Goal: Information Seeking & Learning: Learn about a topic

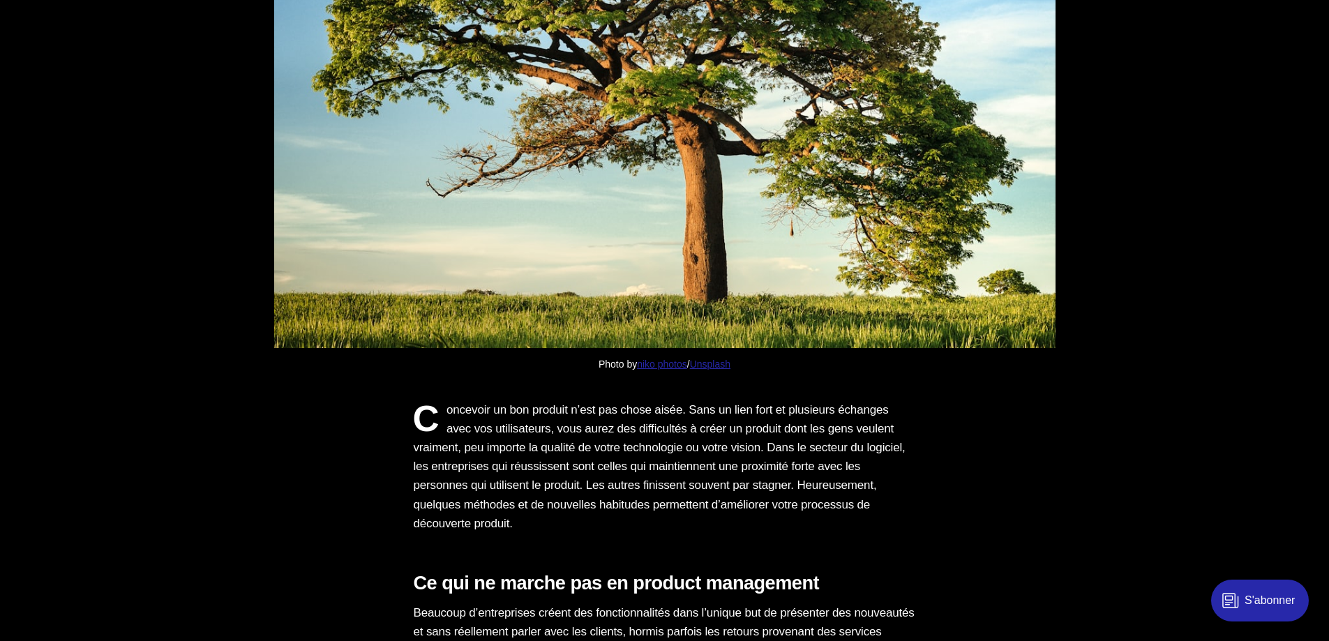
scroll to position [581, 0]
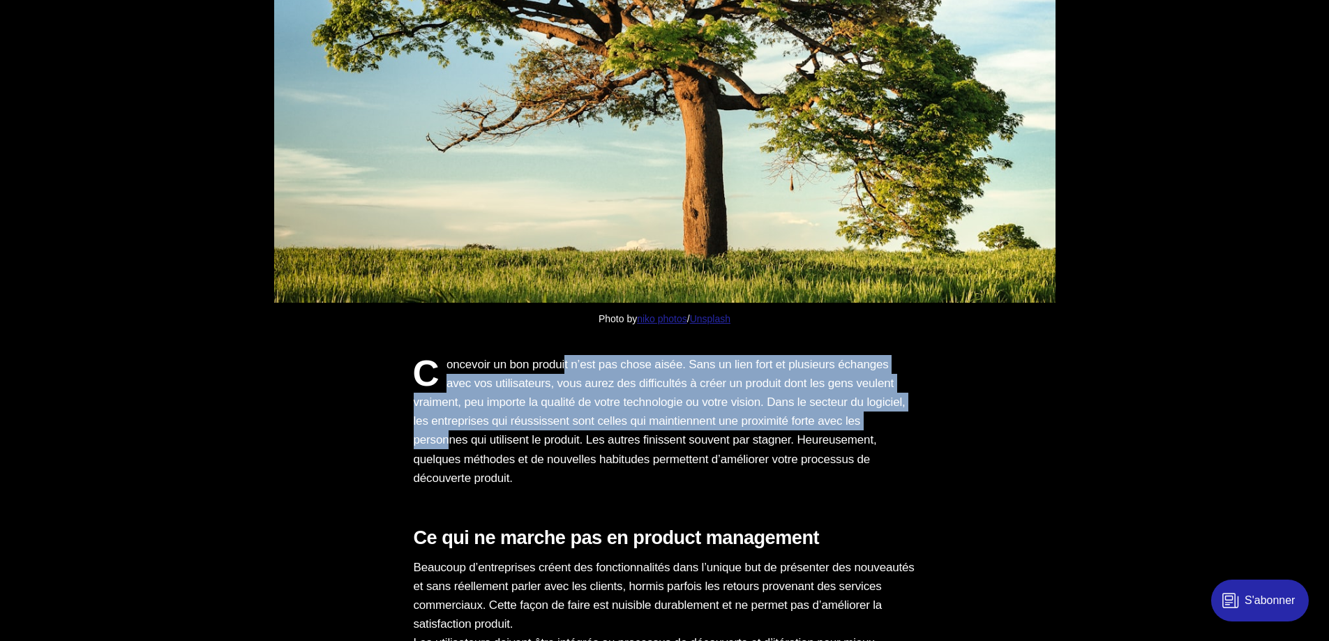
drag, startPoint x: 576, startPoint y: 360, endPoint x: 585, endPoint y: 438, distance: 78.0
click at [585, 438] on p "Concevoir un bon produit n’est pas chose aisée. Sans un lien fort et plusieurs …" at bounding box center [665, 421] width 502 height 133
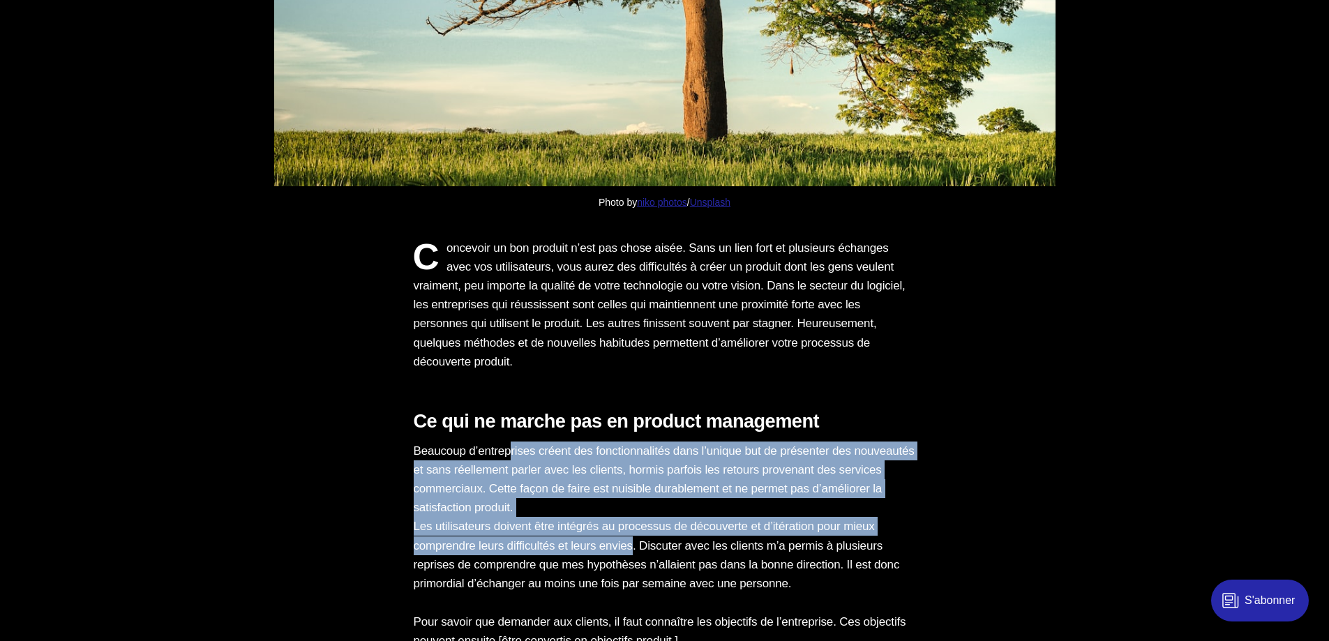
drag, startPoint x: 516, startPoint y: 447, endPoint x: 650, endPoint y: 537, distance: 161.0
click at [650, 537] on p "Beaucoup d’entreprises créent des fonctionnalités dans l’unique but de présente…" at bounding box center [665, 518] width 502 height 152
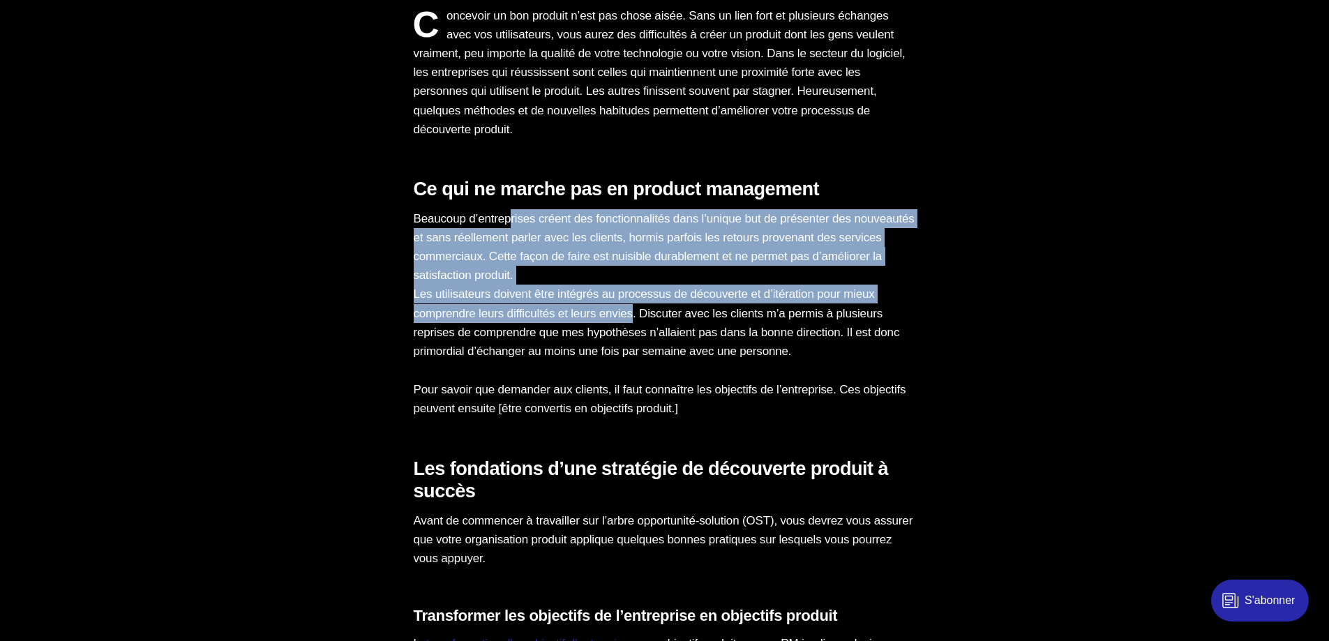
scroll to position [1047, 0]
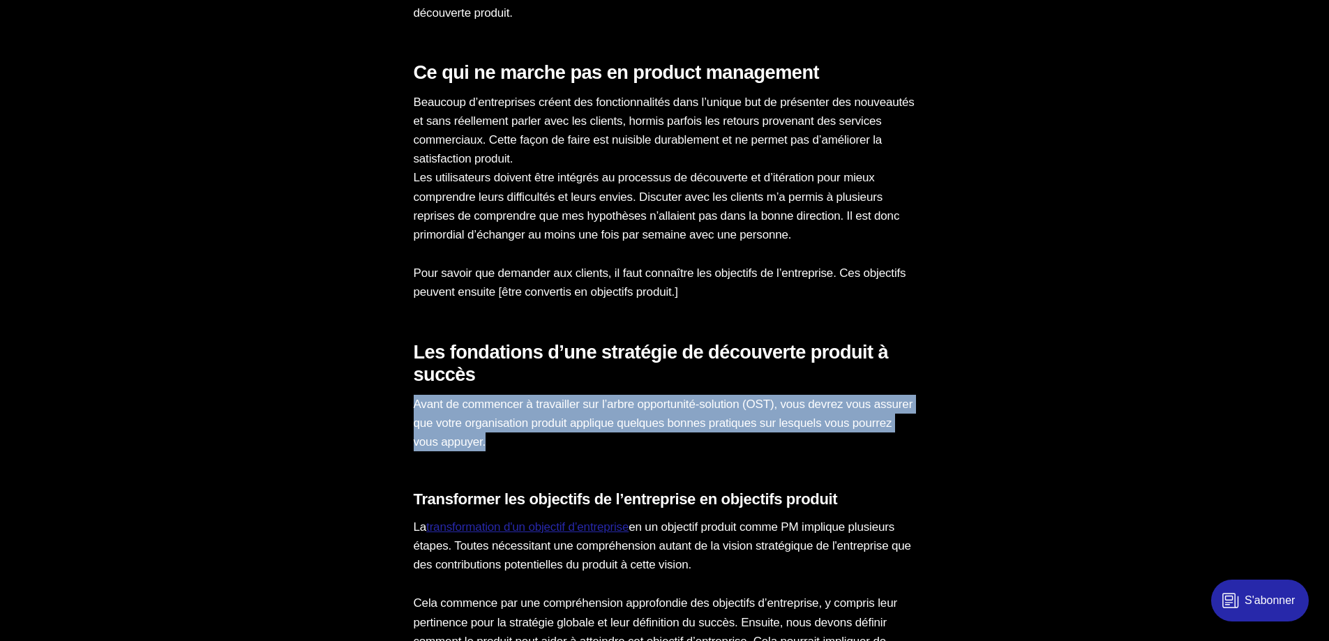
drag, startPoint x: 642, startPoint y: 386, endPoint x: 641, endPoint y: 435, distance: 49.6
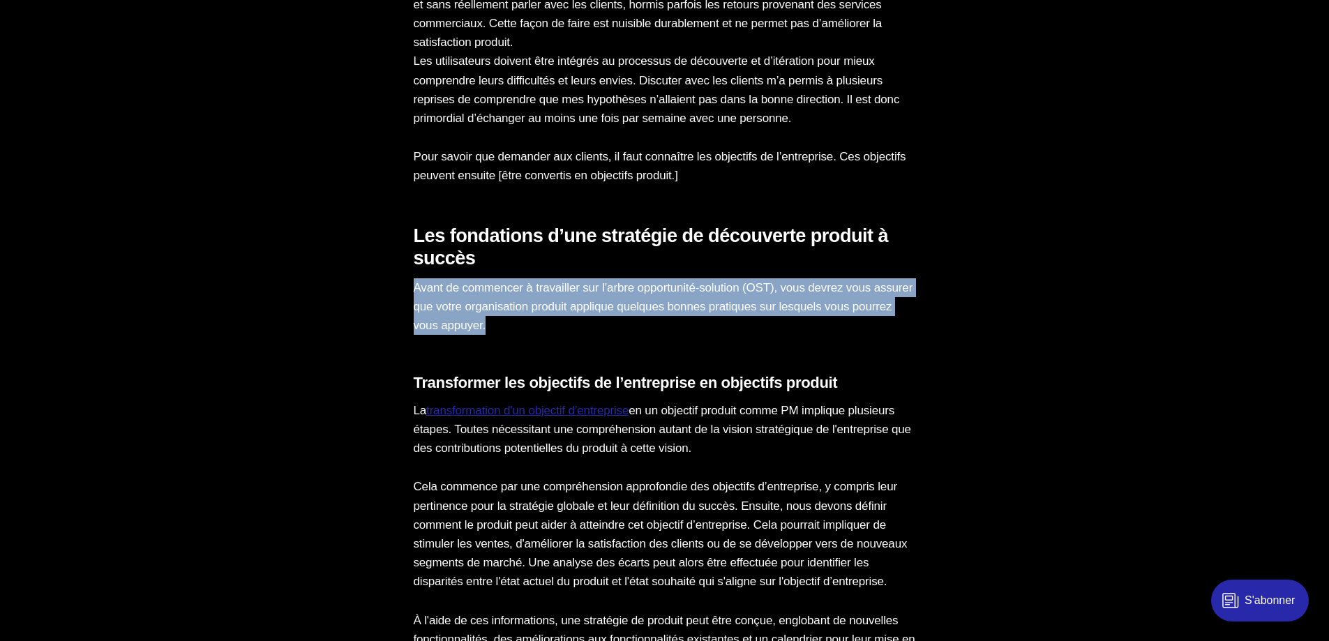
scroll to position [1279, 0]
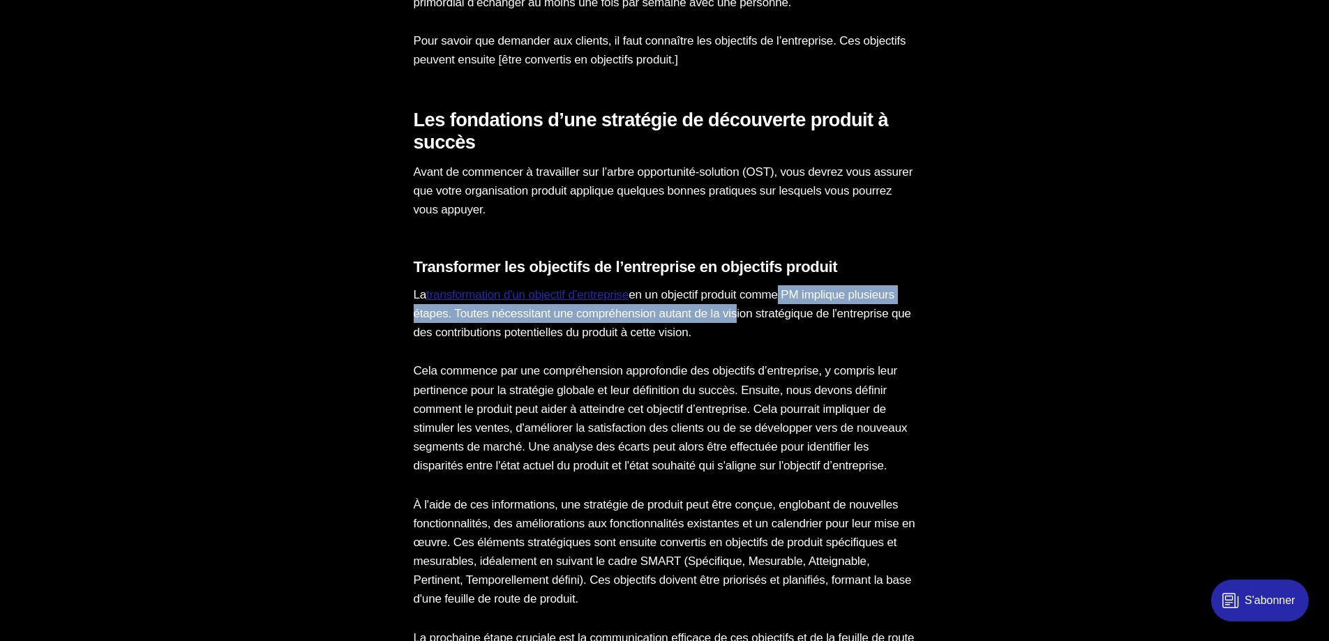
click at [805, 313] on p "La transformation d'un objectif d’entreprise en un objectif produit comme PM im…" at bounding box center [665, 313] width 502 height 57
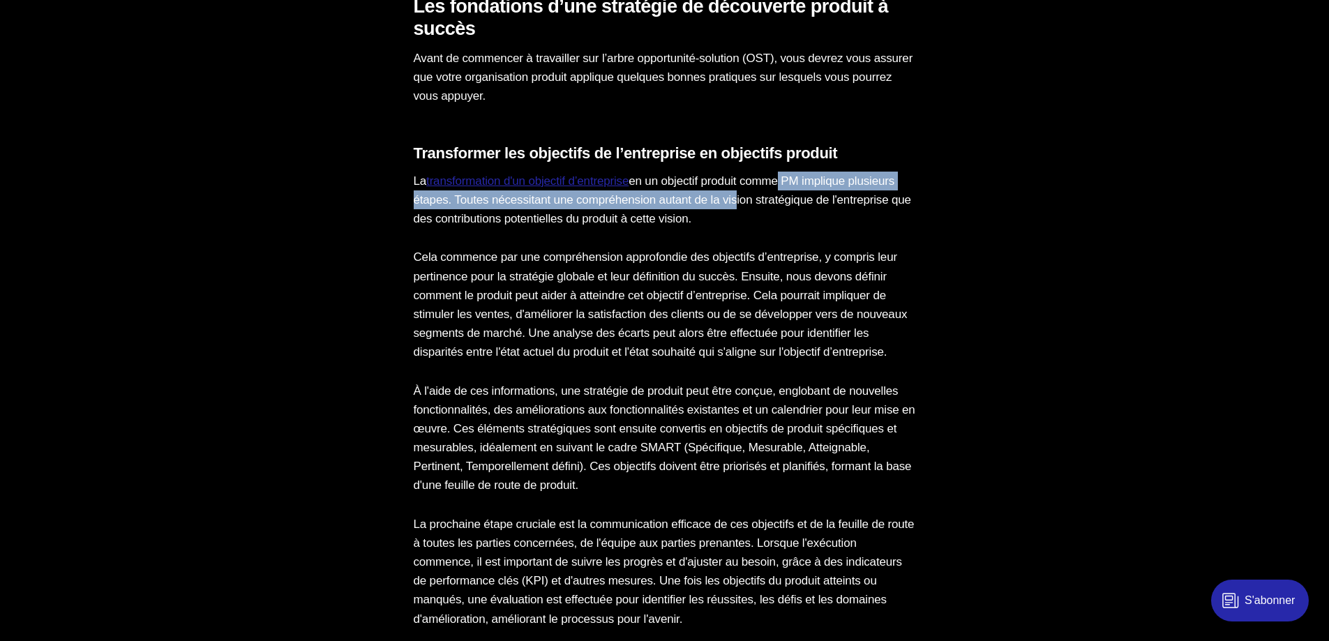
scroll to position [1512, 0]
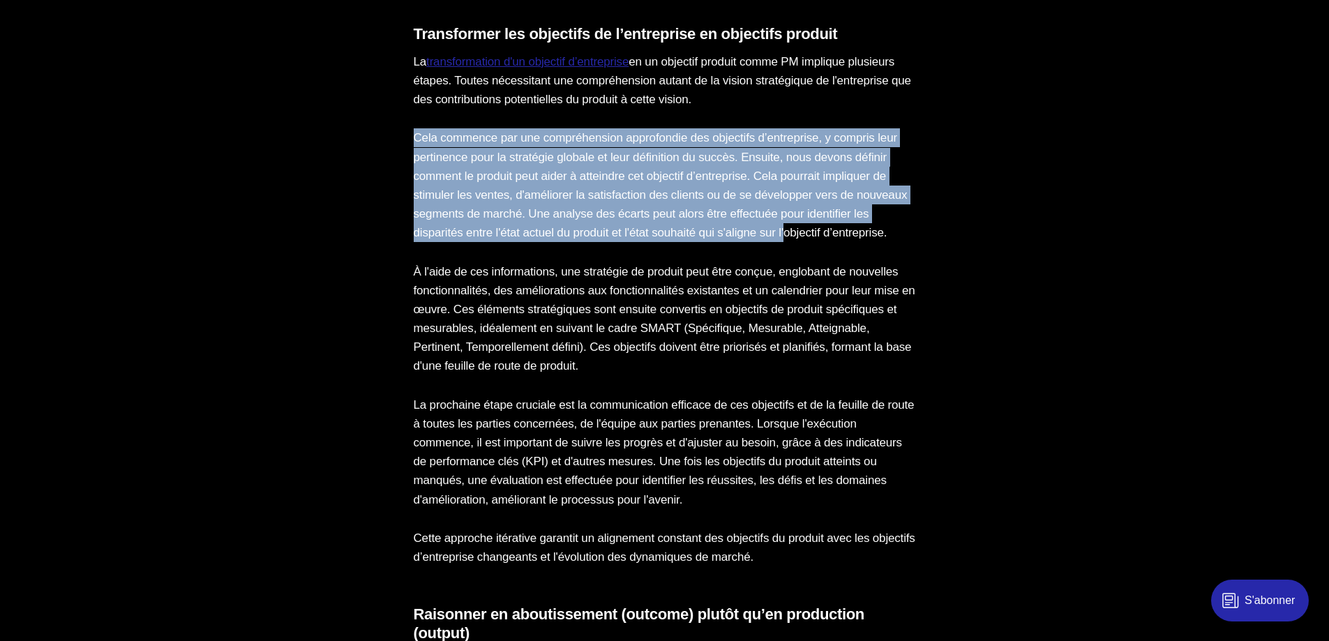
drag, startPoint x: 412, startPoint y: 145, endPoint x: 419, endPoint y: 245, distance: 100.0
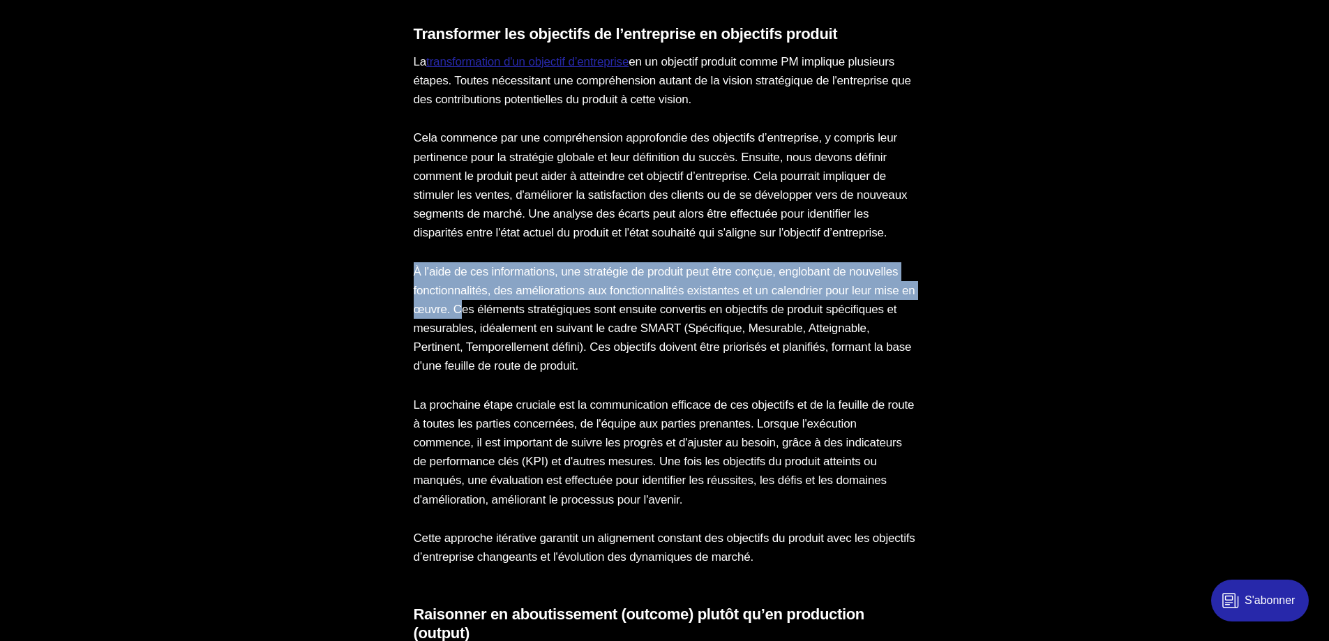
drag, startPoint x: 561, startPoint y: 271, endPoint x: 559, endPoint y: 322, distance: 51.0
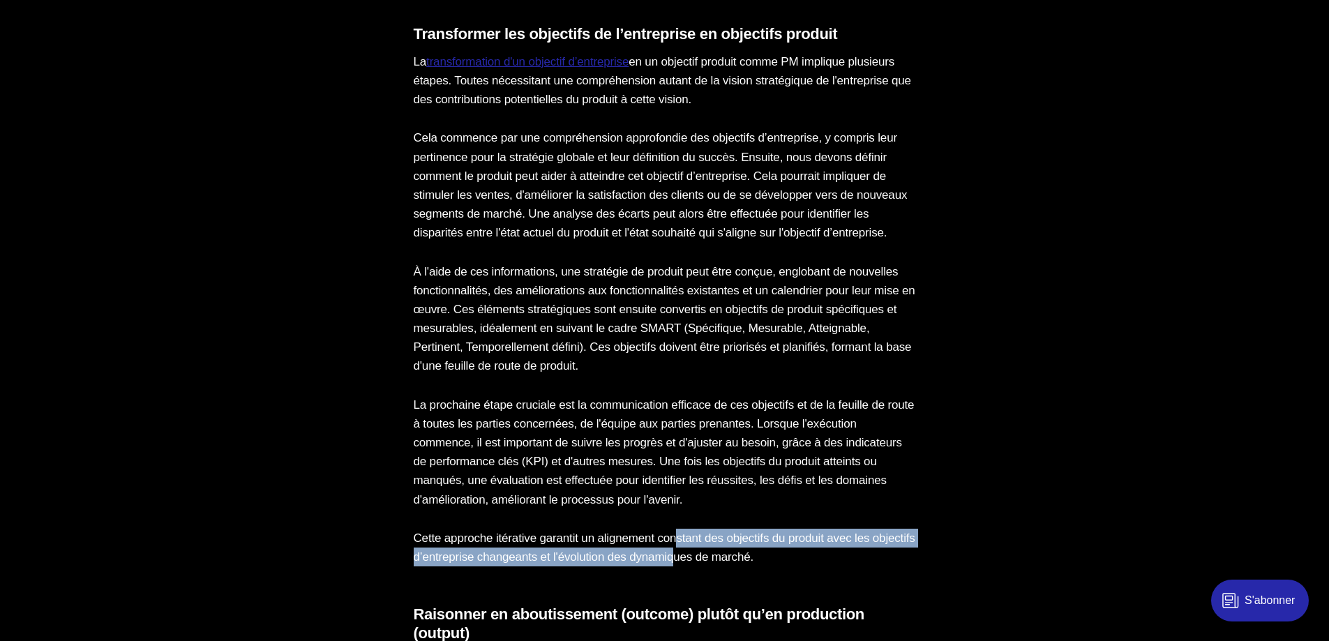
drag, startPoint x: 694, startPoint y: 565, endPoint x: 738, endPoint y: 575, distance: 45.0
click at [738, 567] on p "Cette approche itérative garantit un alignement constant des objectifs du produ…" at bounding box center [665, 548] width 502 height 38
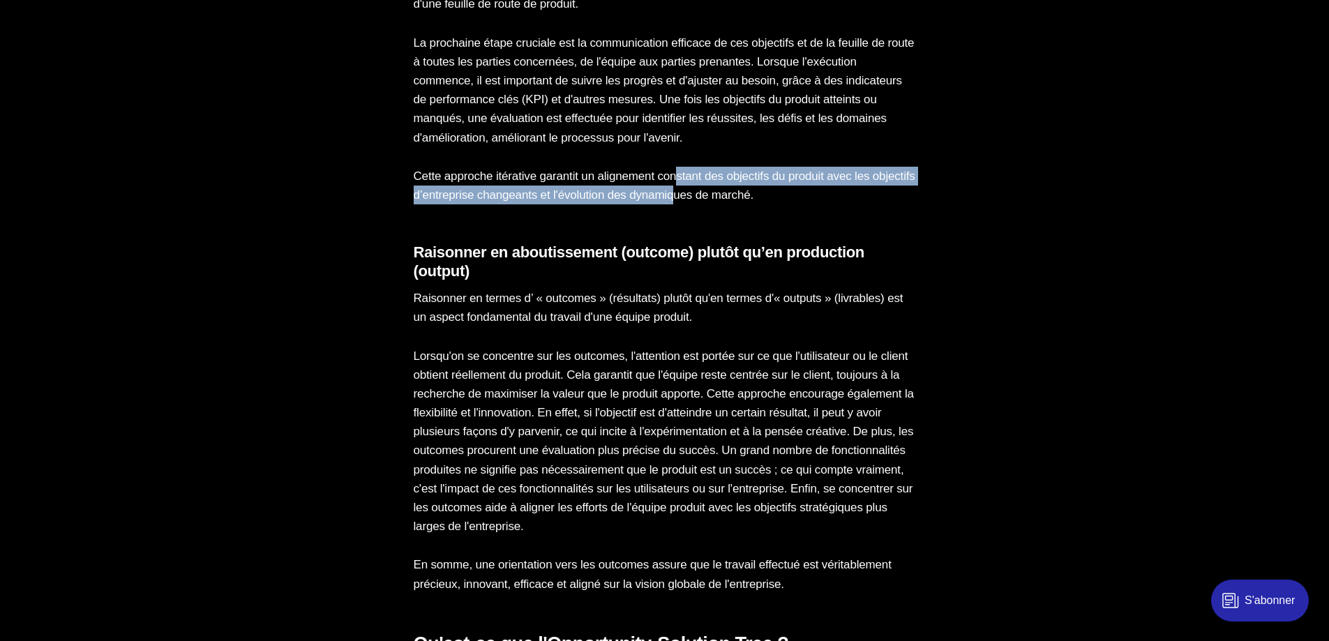
scroll to position [1977, 0]
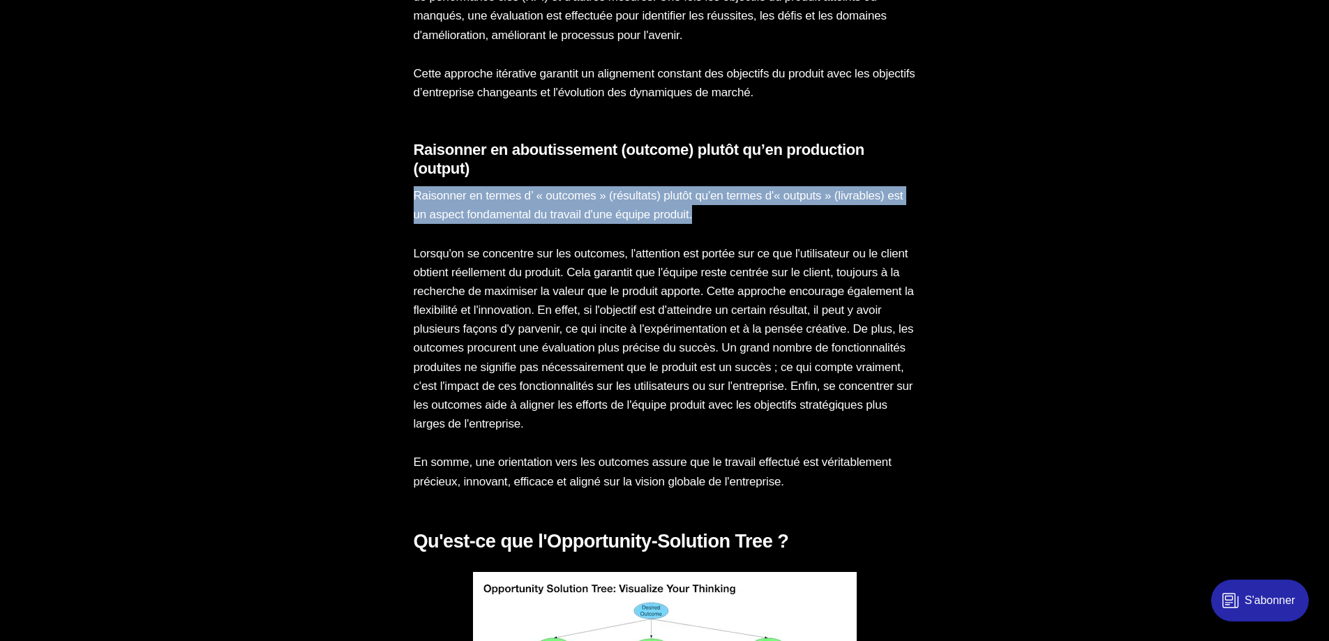
drag, startPoint x: 772, startPoint y: 195, endPoint x: 774, endPoint y: 239, distance: 44.0
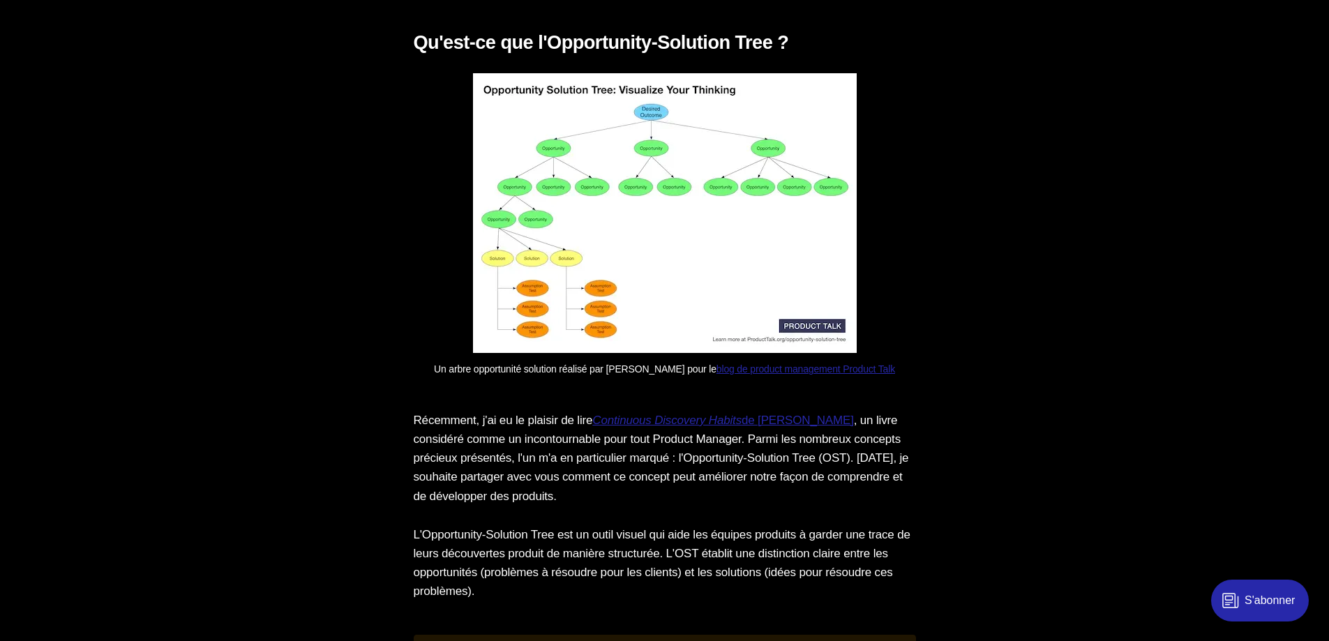
scroll to position [2442, 0]
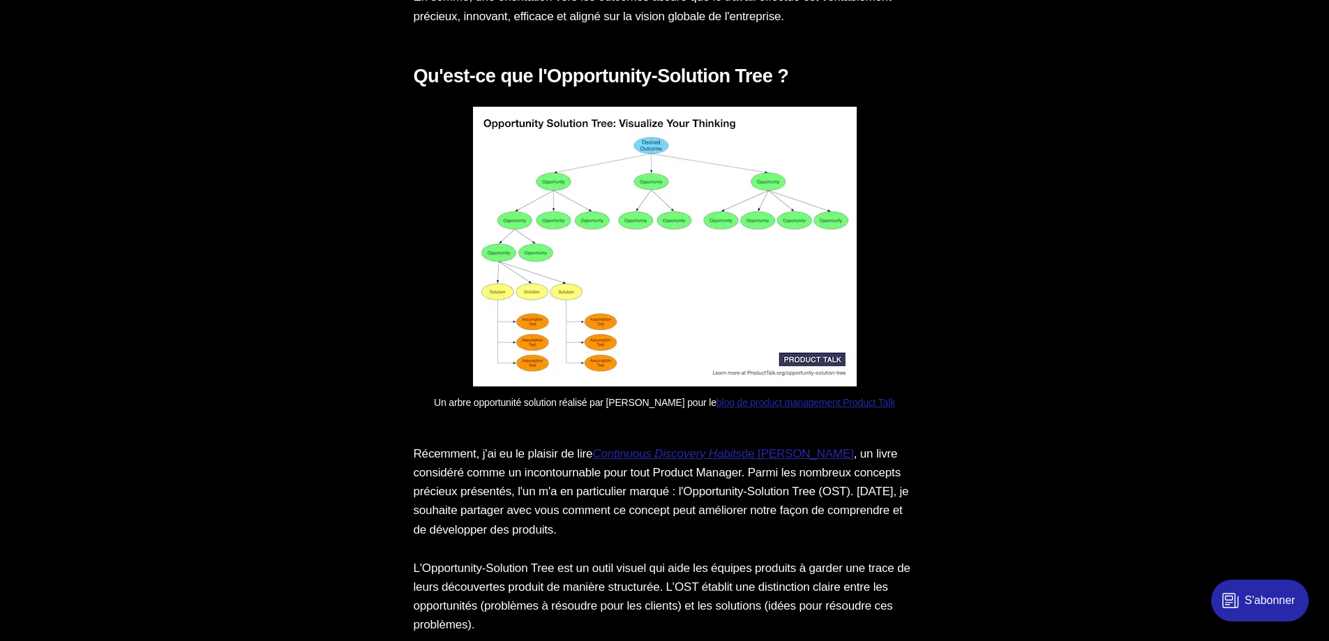
click at [682, 315] on img at bounding box center [665, 247] width 384 height 280
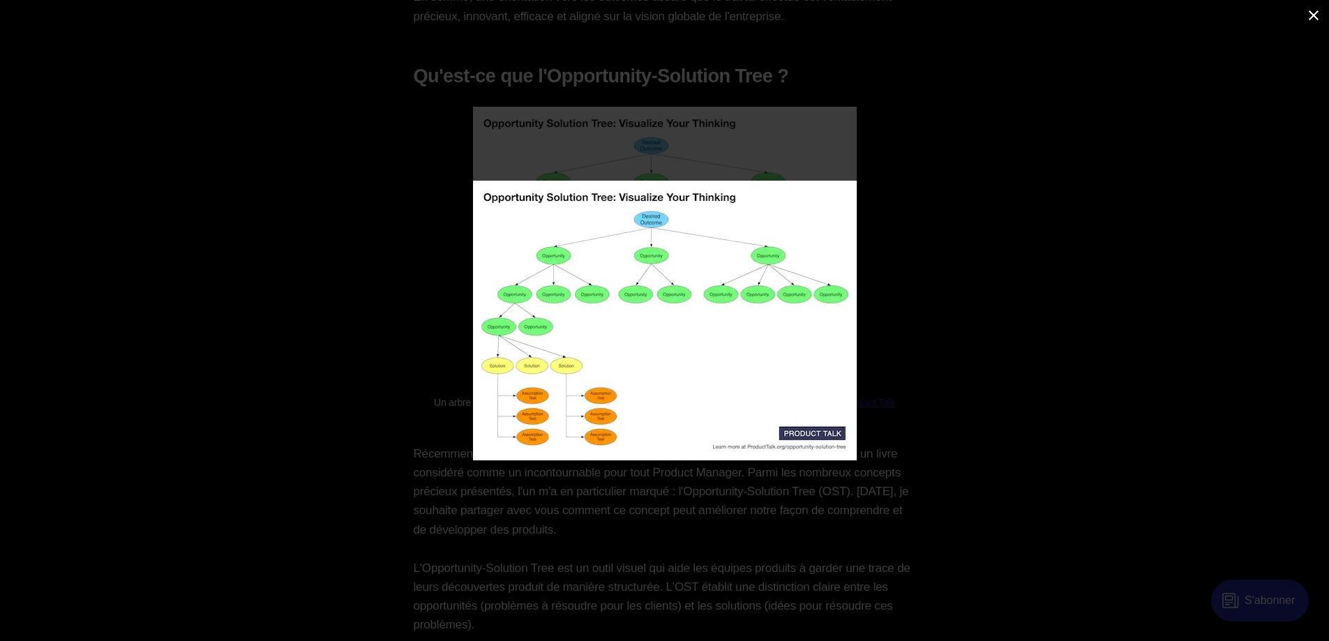
click at [682, 315] on img at bounding box center [665, 321] width 384 height 280
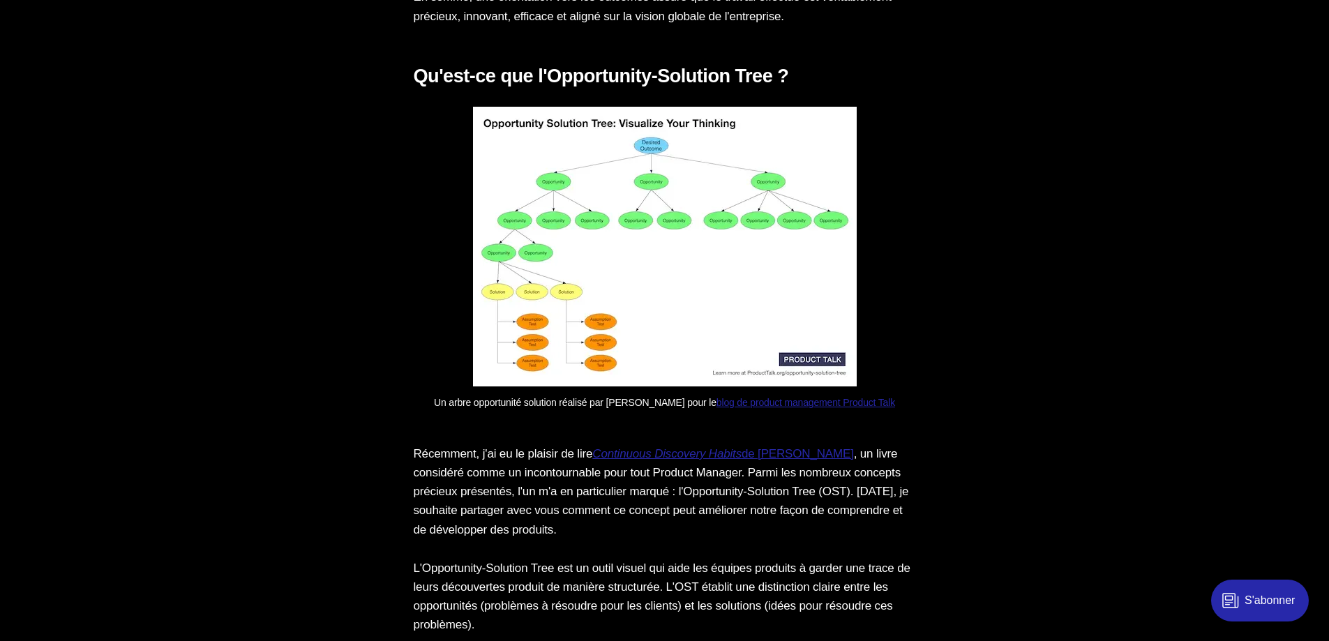
click at [846, 408] on span "blog de product management Product Talk" at bounding box center [806, 402] width 179 height 11
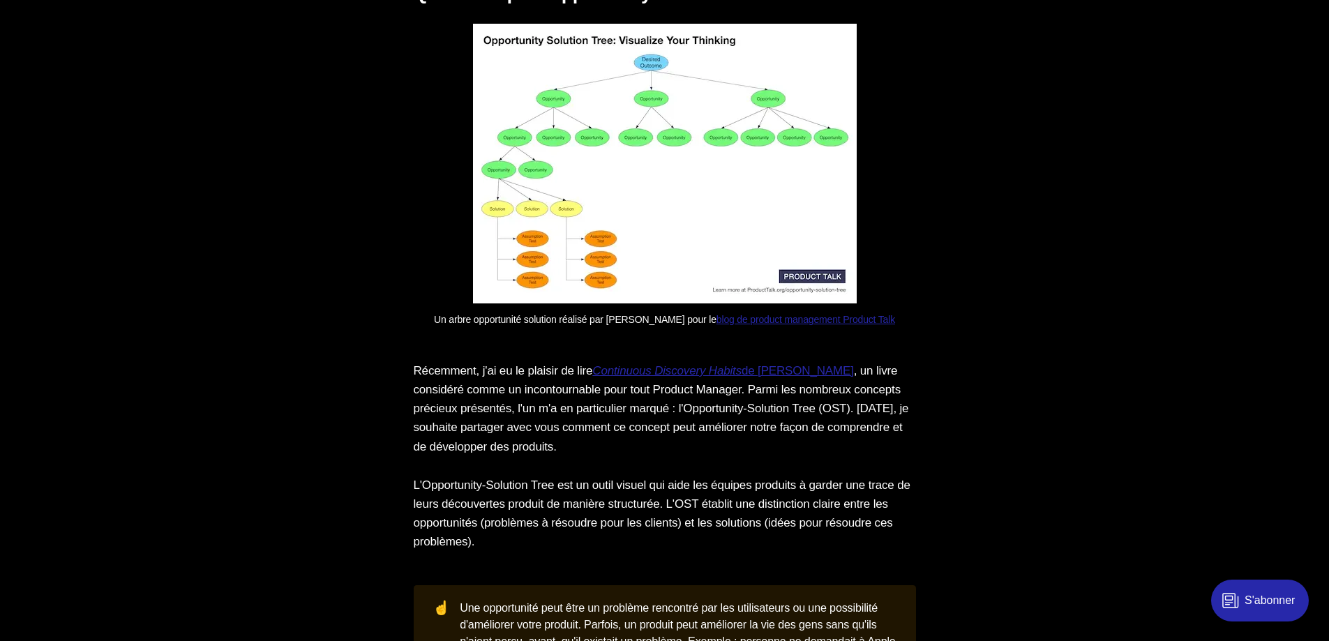
scroll to position [2559, 0]
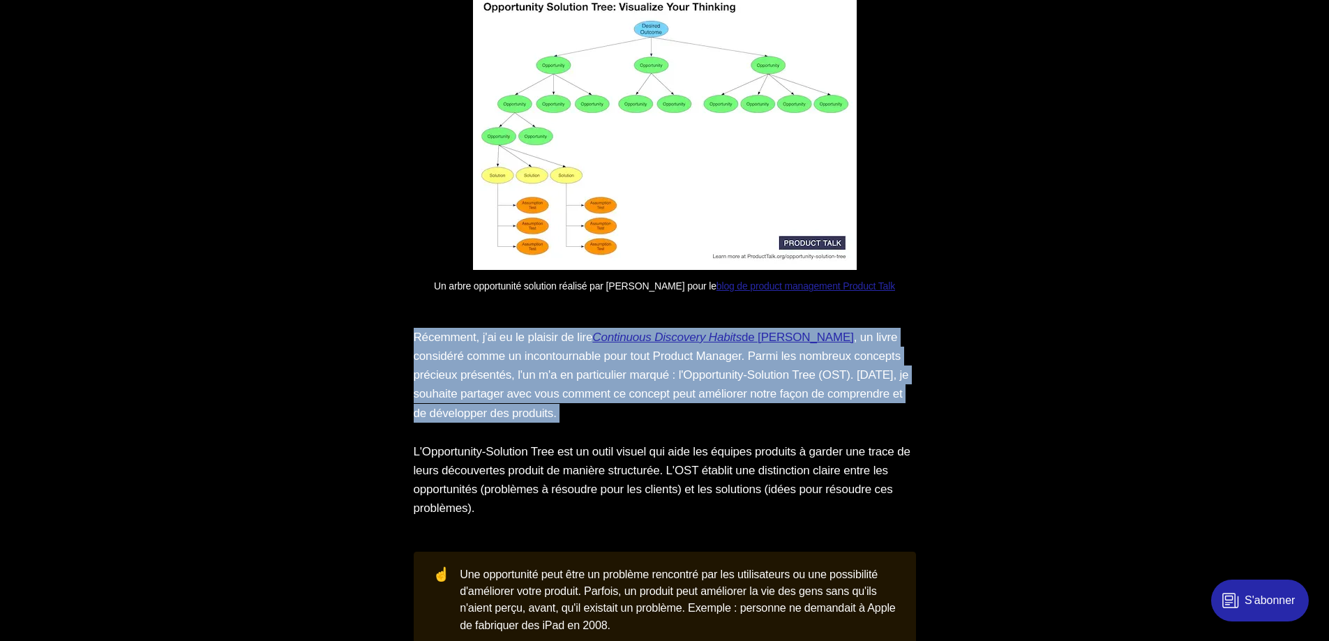
drag, startPoint x: 411, startPoint y: 362, endPoint x: 414, endPoint y: 456, distance: 93.6
click at [414, 456] on section "Concevoir un bon produit n’est pas chose aisée. Sans un lien fort et plusieurs …" at bounding box center [664, 541] width 1329 height 4326
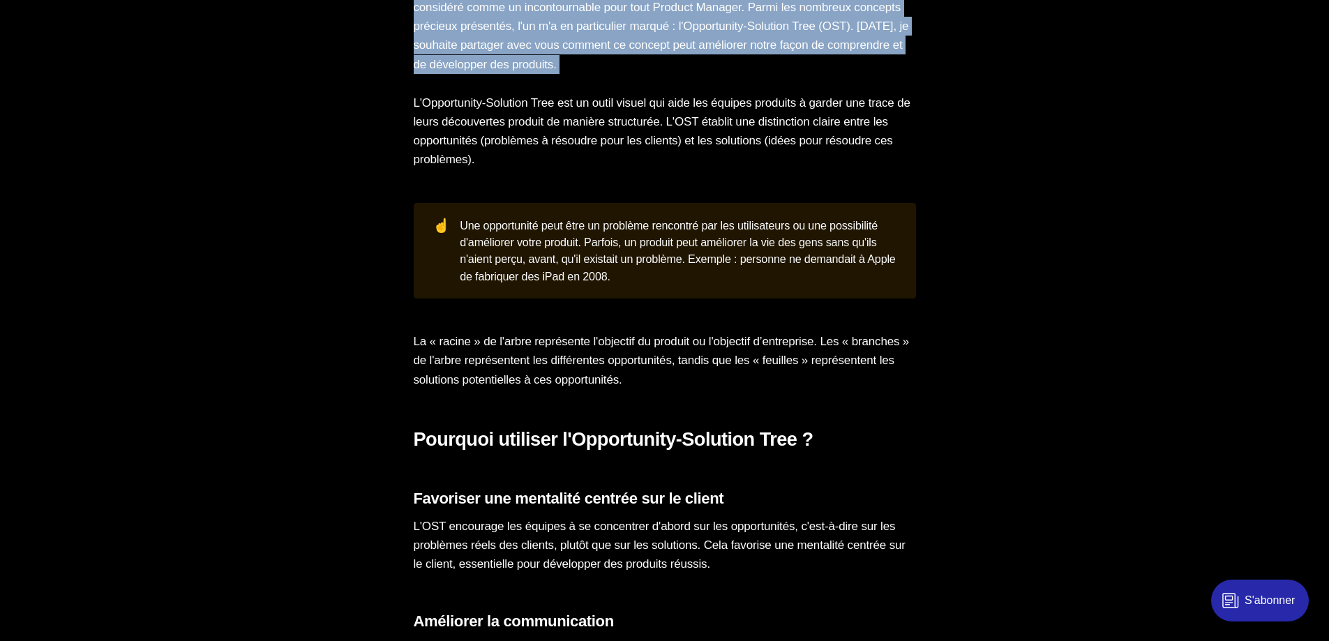
scroll to position [2791, 0]
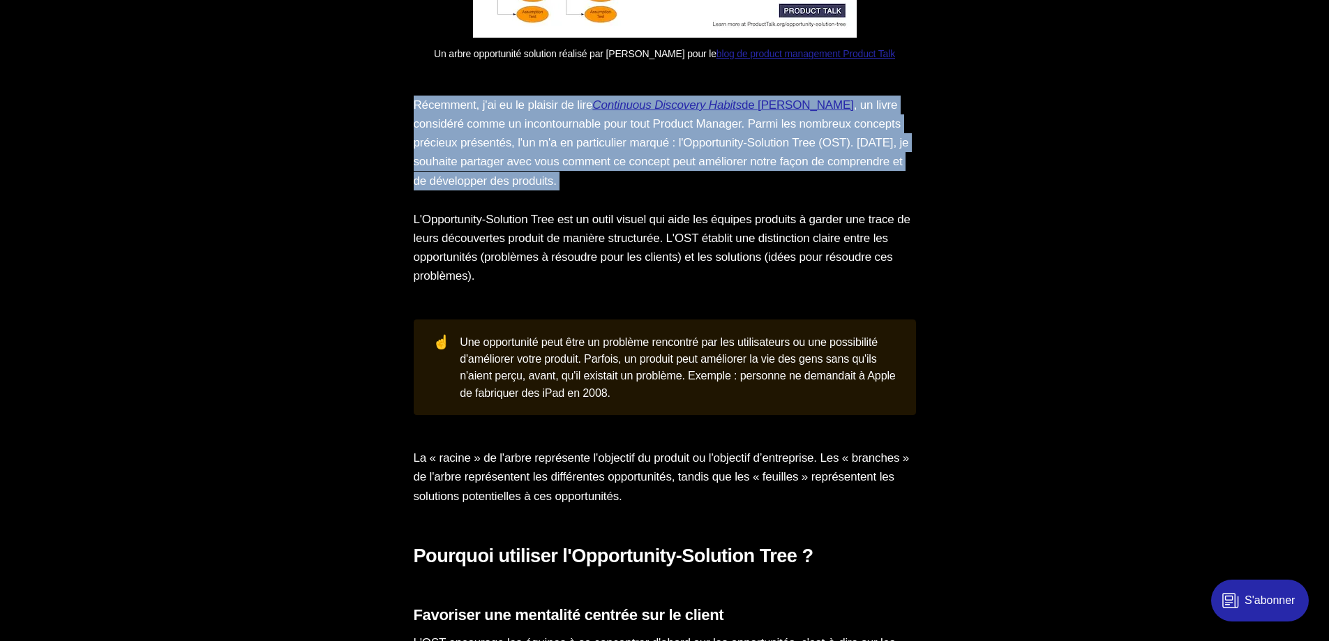
click at [664, 181] on p "Récemment, j'ai eu le plaisir de lire Continuous Discovery Habits de Teresa Tor…" at bounding box center [665, 143] width 502 height 95
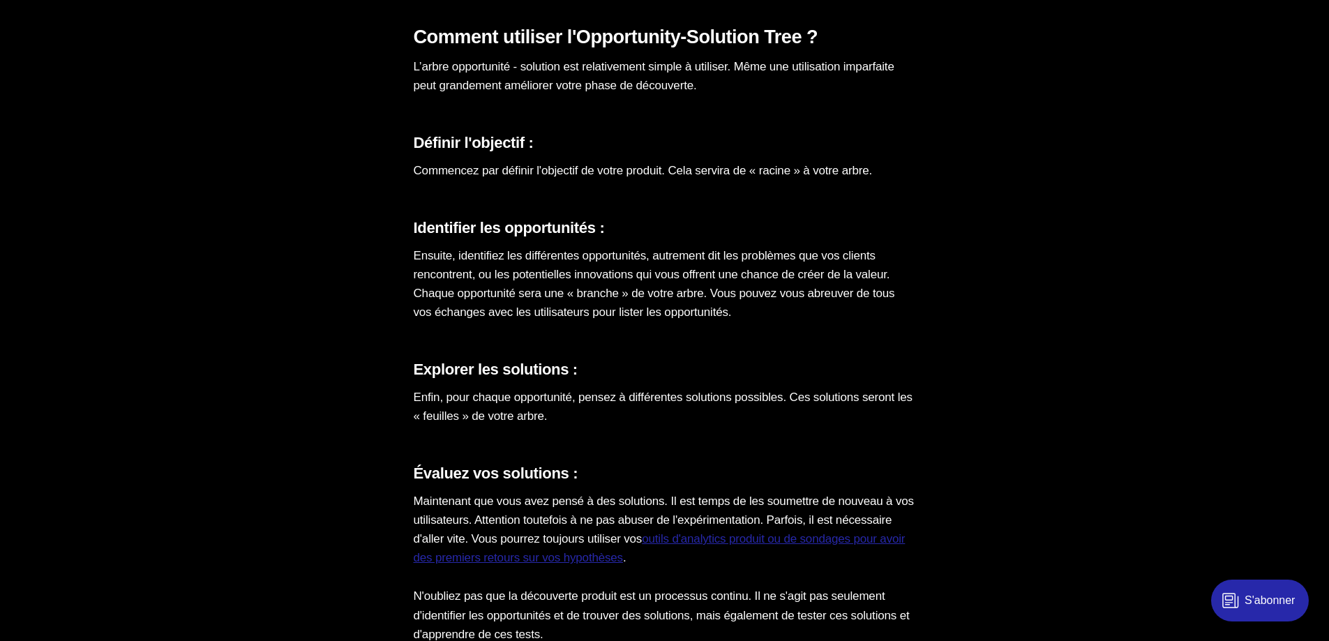
scroll to position [3140, 0]
